Goal: Task Accomplishment & Management: Complete application form

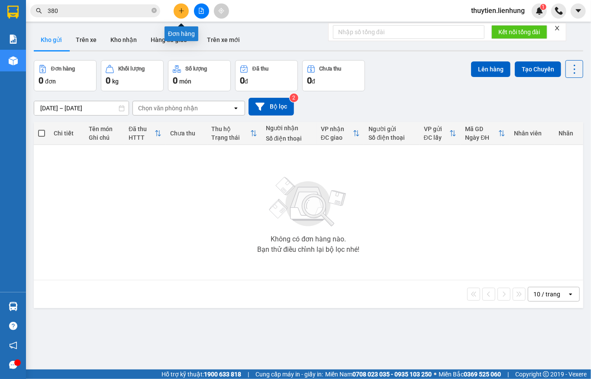
click at [196, 10] on button at bounding box center [201, 10] width 15 height 15
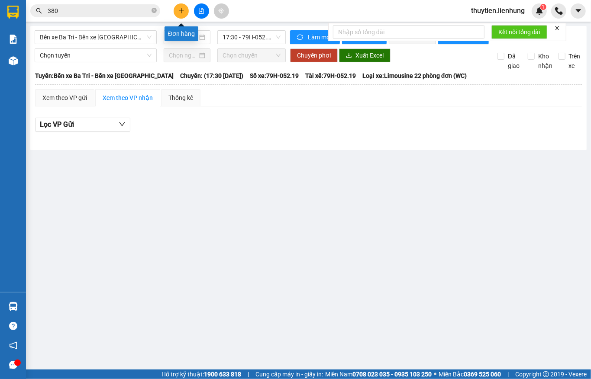
click at [181, 9] on icon "plus" at bounding box center [181, 11] width 6 height 6
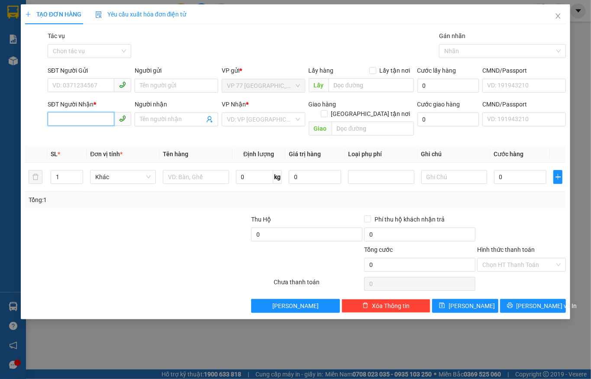
click at [89, 115] on input "SĐT Người Nhận *" at bounding box center [81, 119] width 67 height 14
type input "0528280707"
click at [97, 139] on div "0528280707" at bounding box center [89, 138] width 73 height 10
type input "BẾN XE MIỀN TÂY"
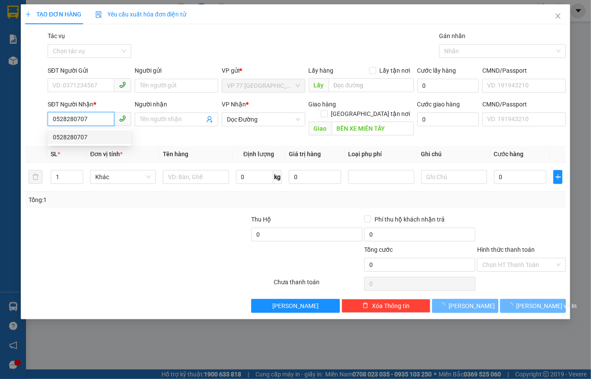
type input "240.000"
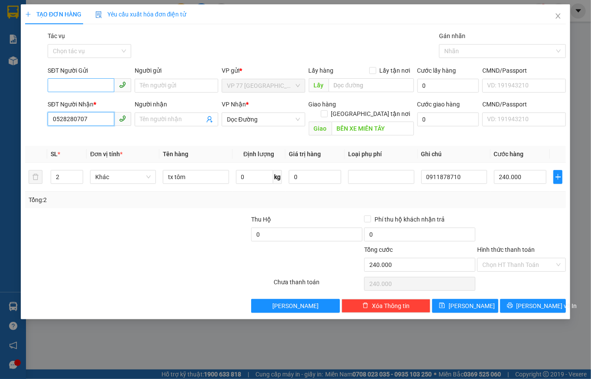
type input "0528280707"
click at [92, 85] on input "SĐT Người Gửi" at bounding box center [81, 85] width 67 height 14
type input "0817201111"
click at [99, 108] on div "0817201111" at bounding box center [90, 104] width 84 height 14
type input "241717698"
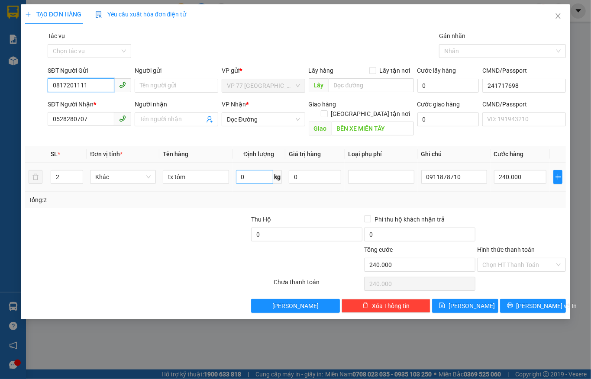
type input "0817201111"
click at [257, 172] on input "0" at bounding box center [254, 177] width 37 height 14
click at [283, 117] on span "Dọc Đường" at bounding box center [263, 119] width 73 height 13
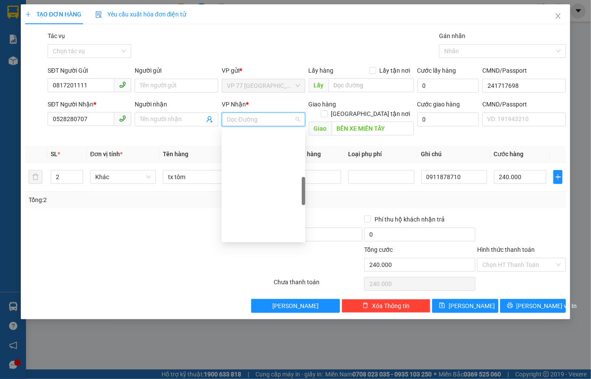
scroll to position [218, 0]
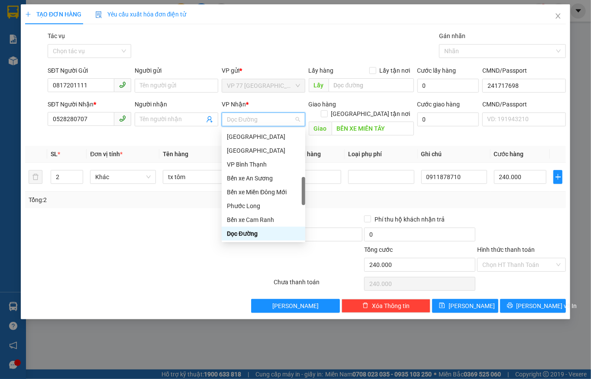
type input "n"
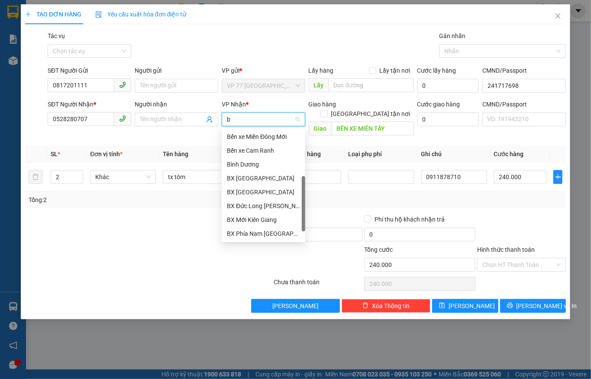
type input "be"
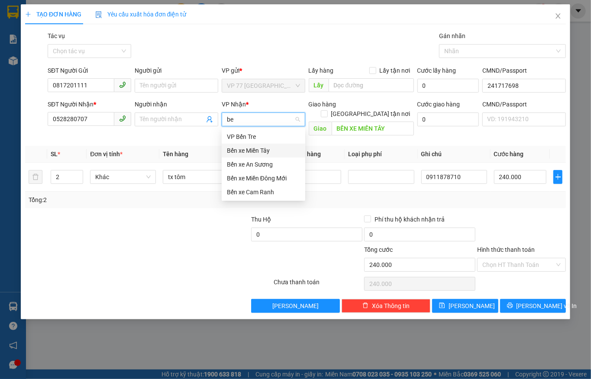
click at [271, 149] on div "Bến xe Miền Tây" at bounding box center [263, 151] width 73 height 10
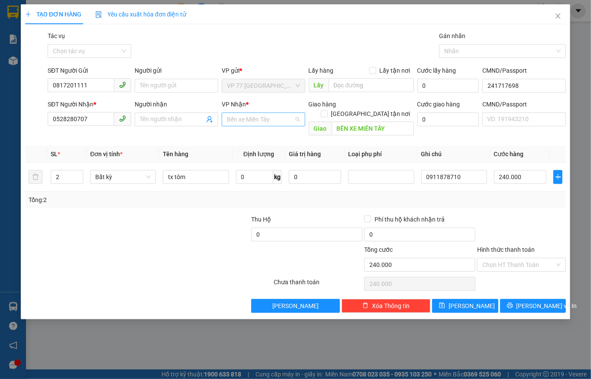
scroll to position [97, 0]
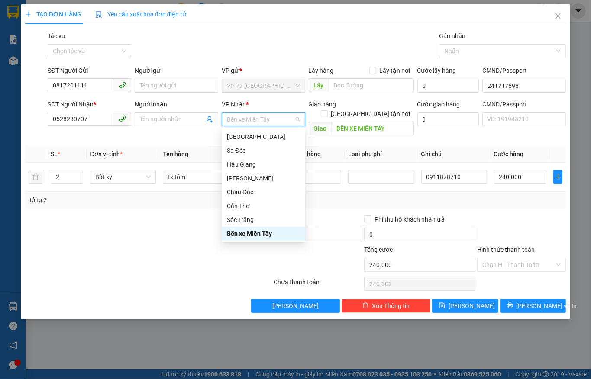
click at [260, 231] on div "Bến xe Miền Tây" at bounding box center [263, 234] width 73 height 10
click at [86, 55] on input "Tác vụ" at bounding box center [86, 51] width 67 height 13
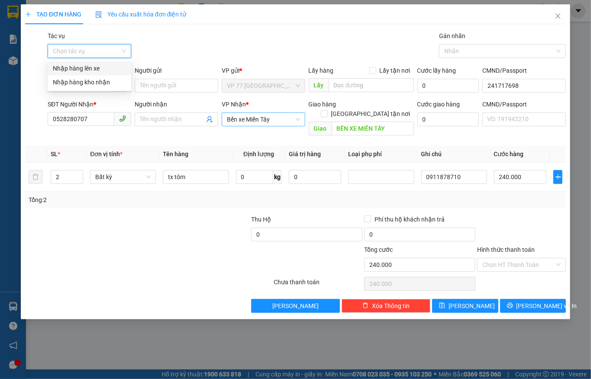
click at [80, 66] on div "Nhập hàng lên xe" at bounding box center [89, 69] width 73 height 10
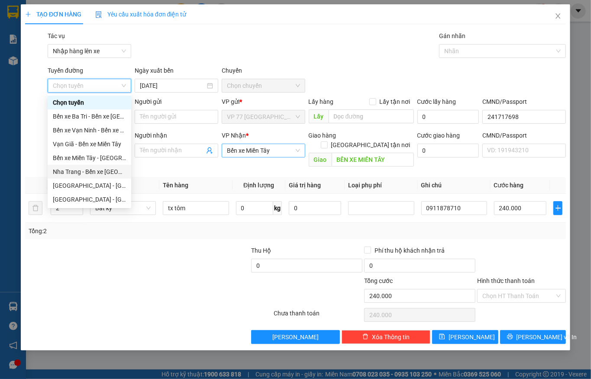
click at [84, 174] on div "Nha Trang - Bến xe [GEOGRAPHIC_DATA]" at bounding box center [89, 172] width 73 height 10
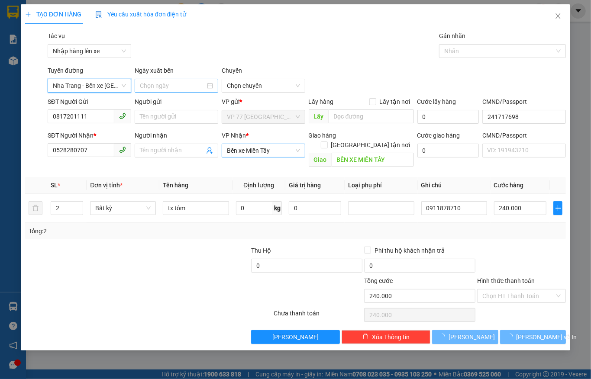
click at [155, 87] on input at bounding box center [172, 86] width 65 height 10
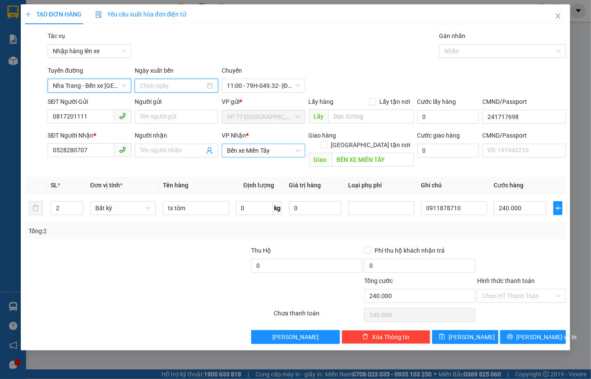
type input "[DATE]"
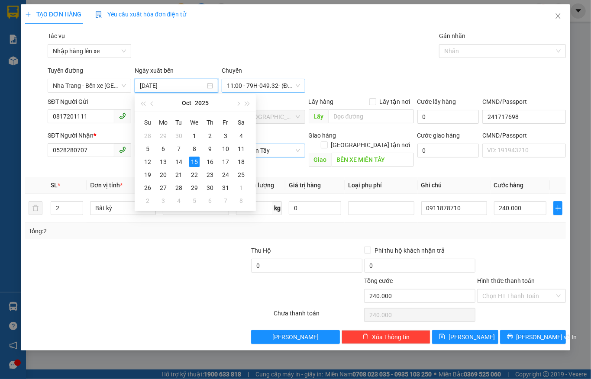
click at [262, 81] on span "11:00 - 79H-049.32 - (Đã hủy)" at bounding box center [263, 85] width 73 height 13
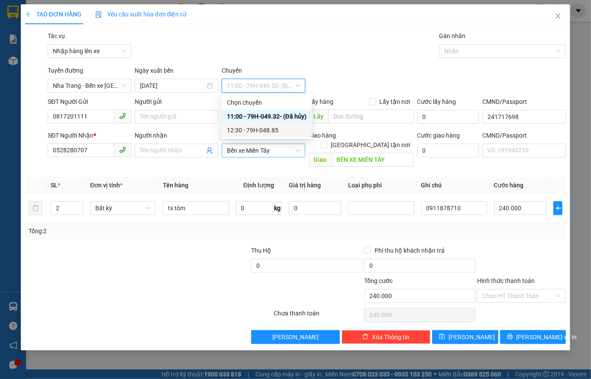
click at [240, 133] on div "12:30 - 79H-048.85" at bounding box center [267, 131] width 80 height 10
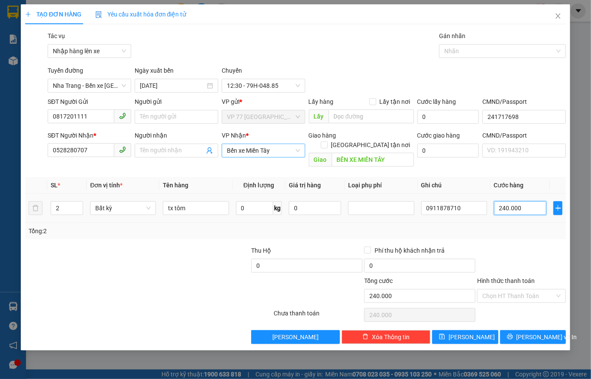
click at [503, 201] on input "240.000" at bounding box center [520, 208] width 53 height 14
type input "0"
type input "2"
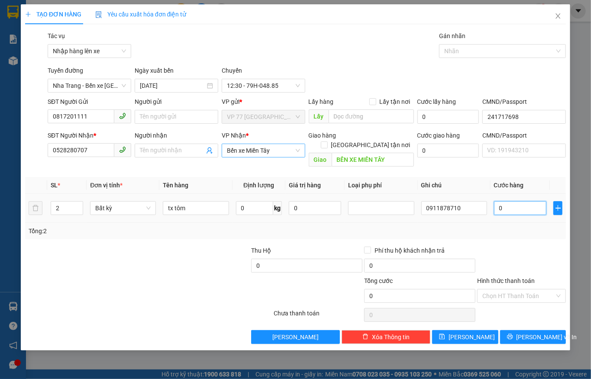
type input "2"
type input "024"
type input "24"
type input "0.240"
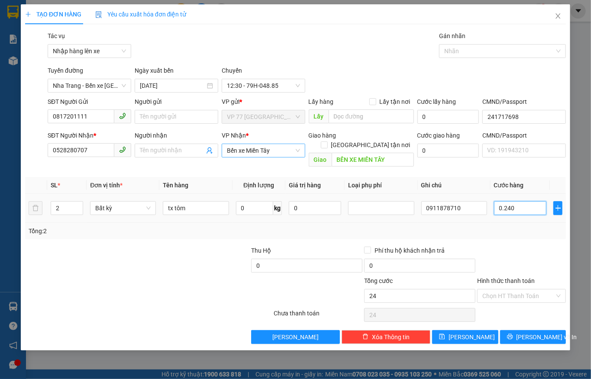
type input "240"
type input "02.400"
type input "2.400"
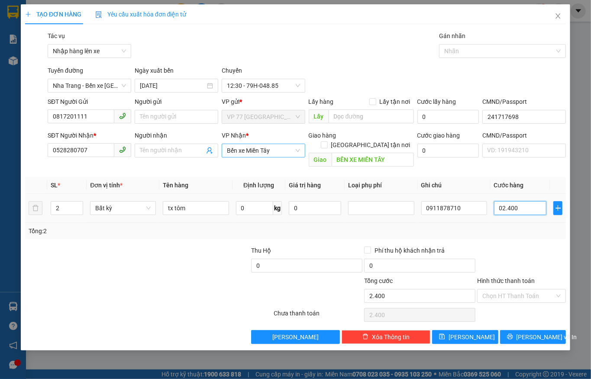
type input "024.000"
type input "24.000"
type input "0.240.000"
type input "240.000"
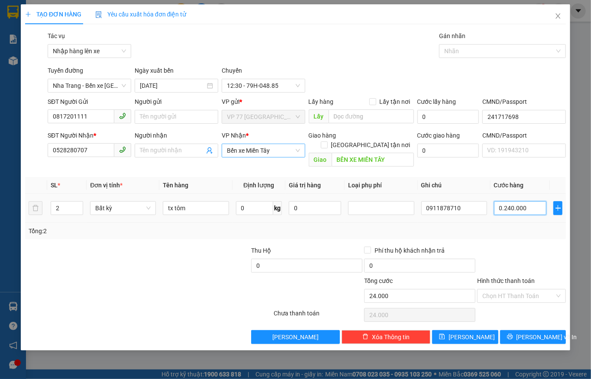
type input "240.000"
click at [528, 246] on div at bounding box center [521, 261] width 91 height 30
type input "240.000"
click at [513, 334] on icon "printer" at bounding box center [510, 337] width 6 height 6
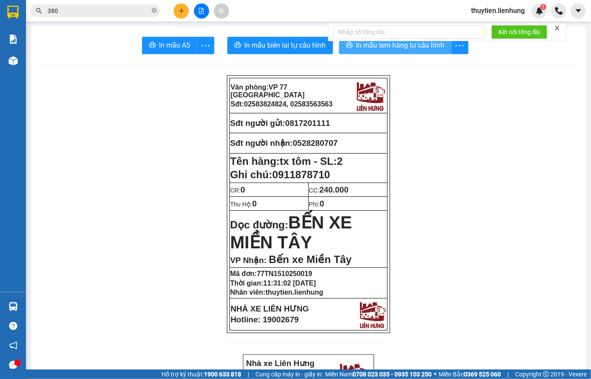
click at [346, 45] on icon "printer" at bounding box center [349, 45] width 7 height 7
